Goal: Task Accomplishment & Management: Complete application form

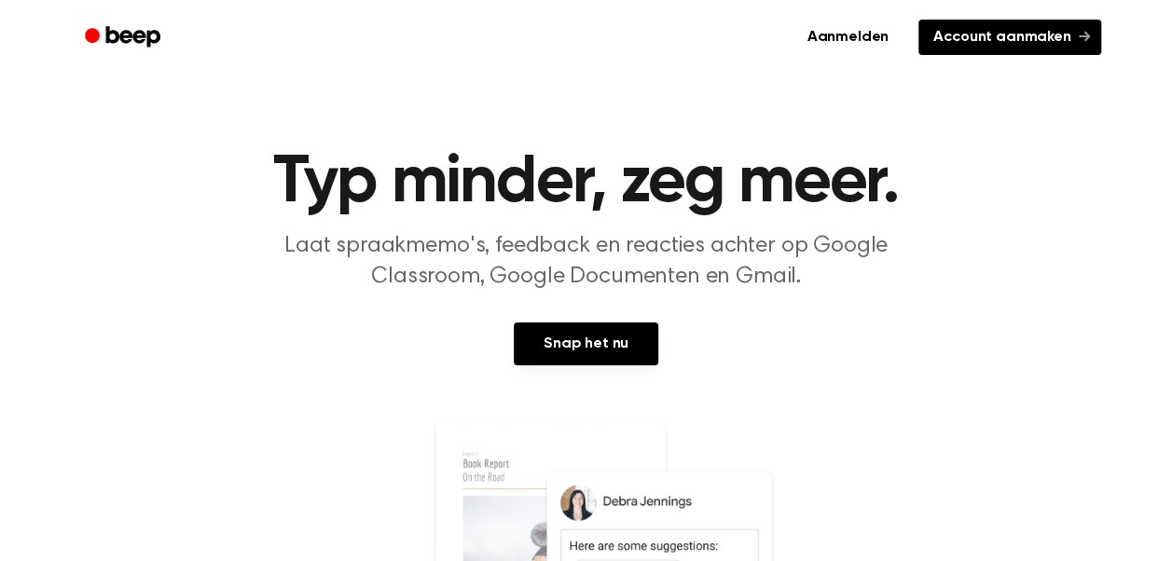
click at [992, 36] on font "Account aanmaken" at bounding box center [1002, 37] width 137 height 21
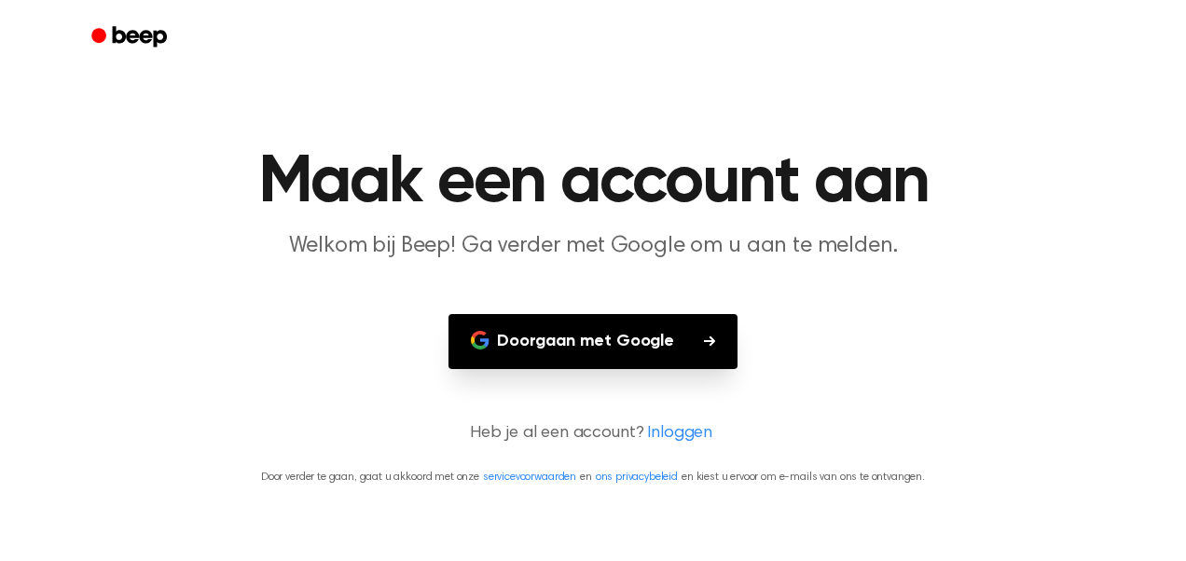
click at [597, 341] on font "Doorgaan met Google" at bounding box center [585, 341] width 177 height 25
click at [594, 331] on font "Doorgaan met Google" at bounding box center [585, 341] width 177 height 25
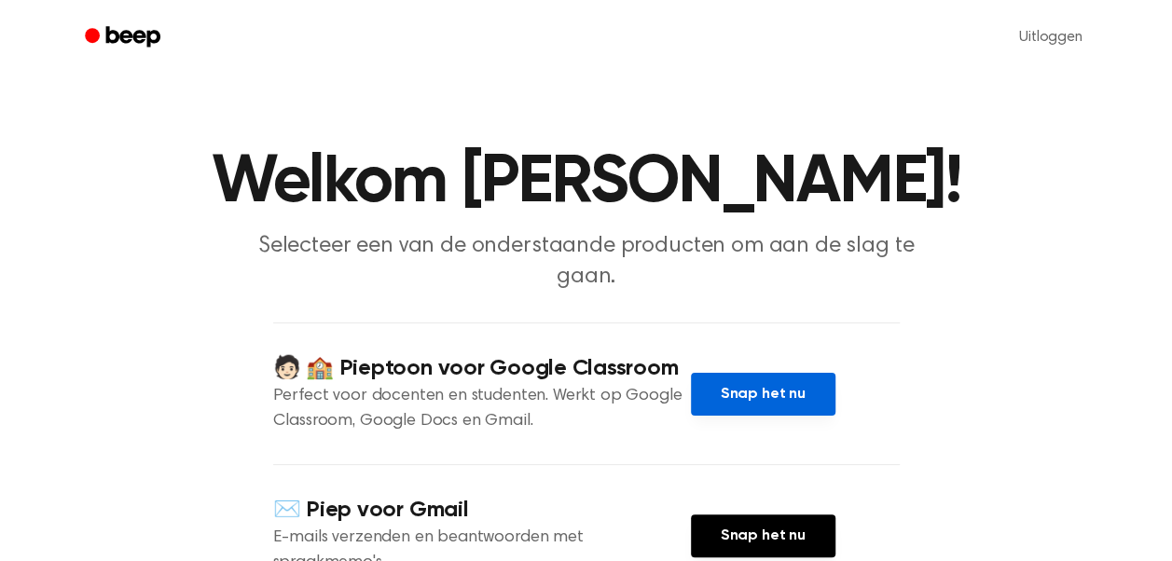
click at [750, 373] on link "Snap het nu" at bounding box center [763, 394] width 145 height 43
